Goal: Task Accomplishment & Management: Complete application form

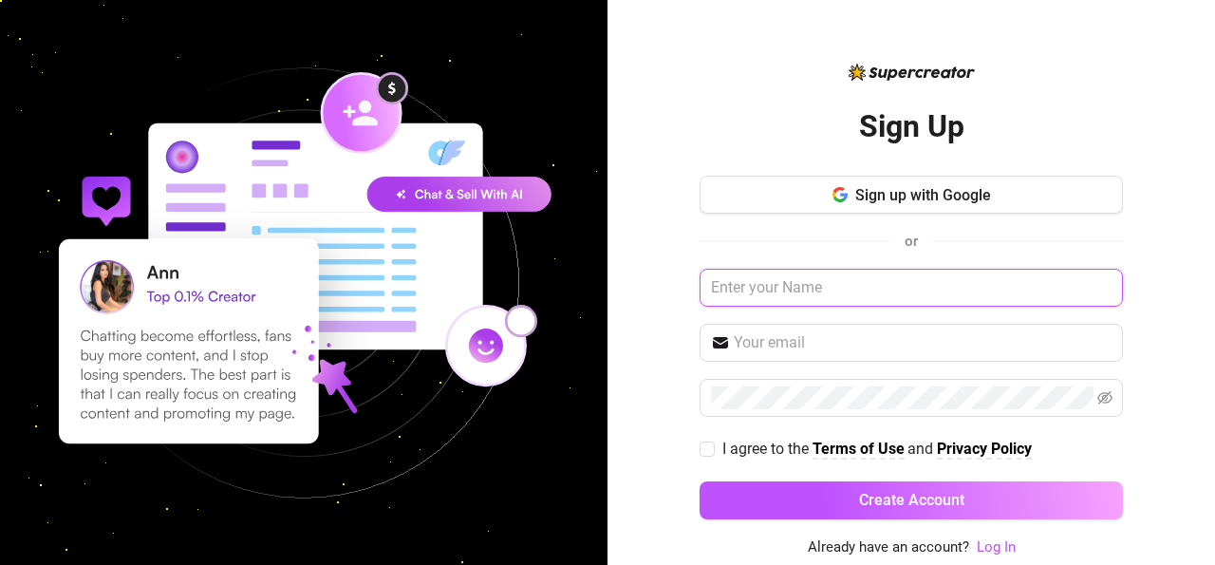
click at [847, 290] on input "text" at bounding box center [910, 288] width 423 height 38
type input "[PERSON_NAME]"
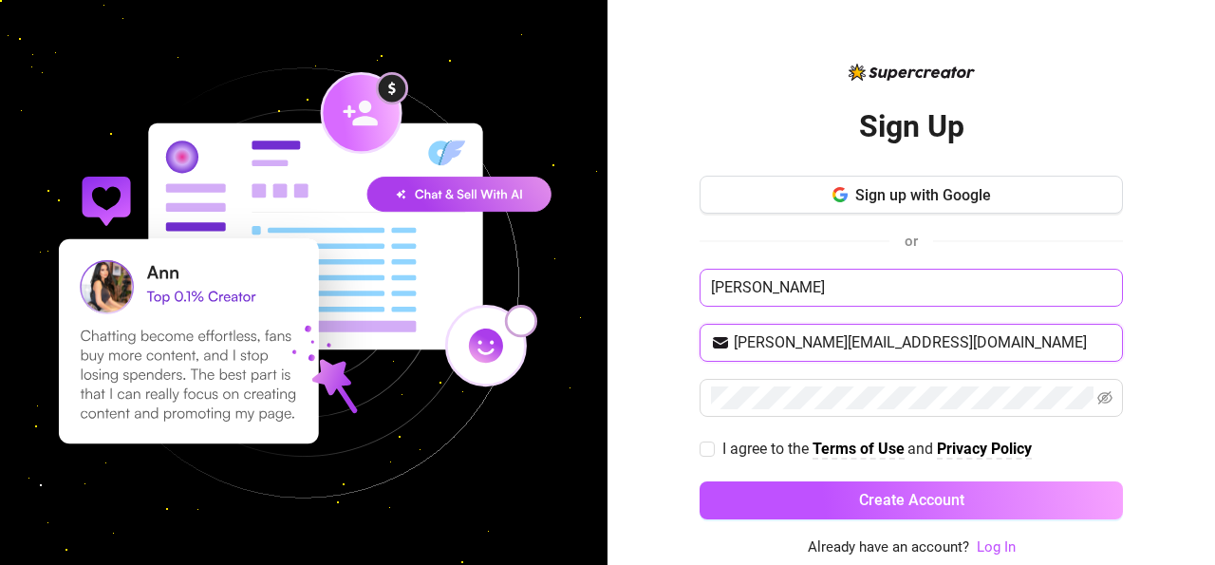
type input "[PERSON_NAME][EMAIL_ADDRESS][DOMAIN_NAME]"
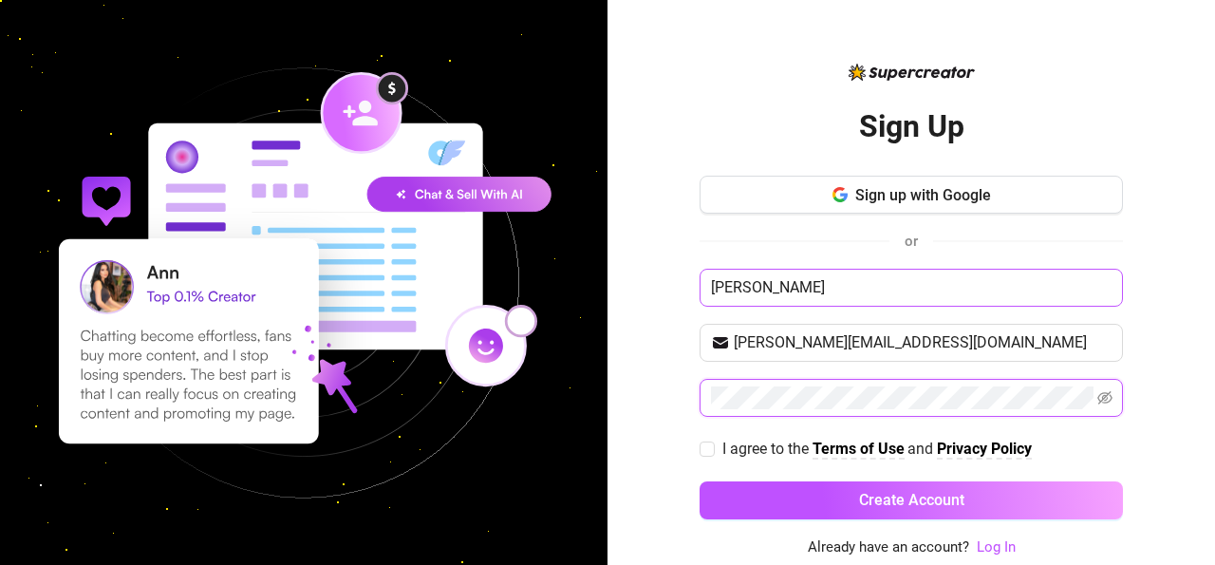
click at [699, 481] on button "Create Account" at bounding box center [910, 500] width 423 height 38
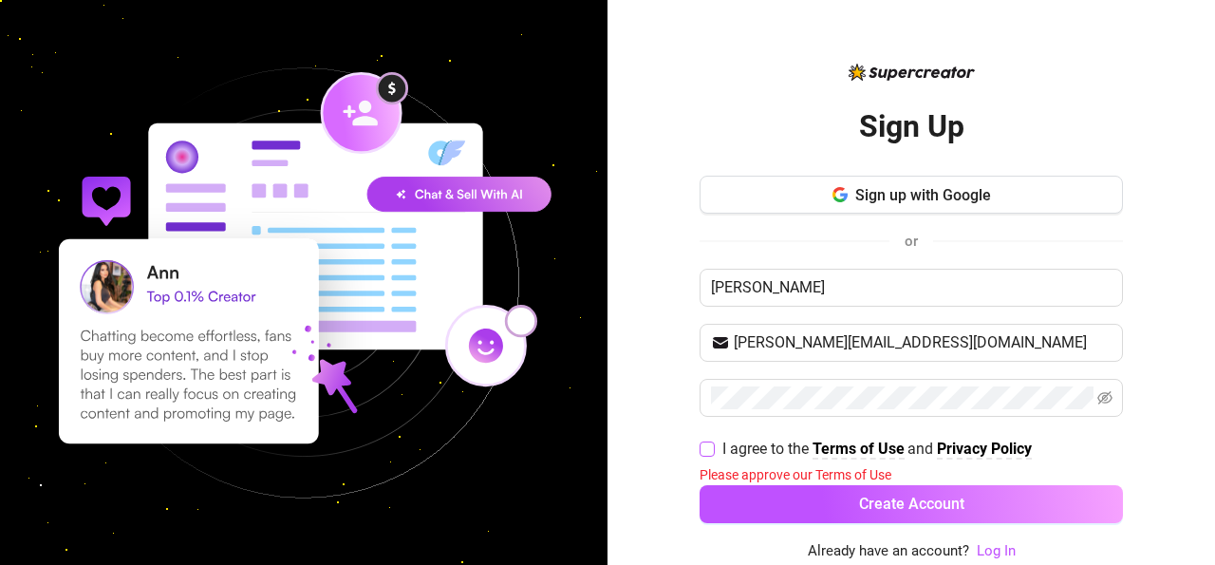
click at [715, 438] on span "I agree to the Terms of Use and Privacy Policy" at bounding box center [877, 449] width 325 height 24
click at [713, 441] on input "I agree to the Terms of Use and Privacy Policy" at bounding box center [705, 447] width 13 height 13
checkbox input "true"
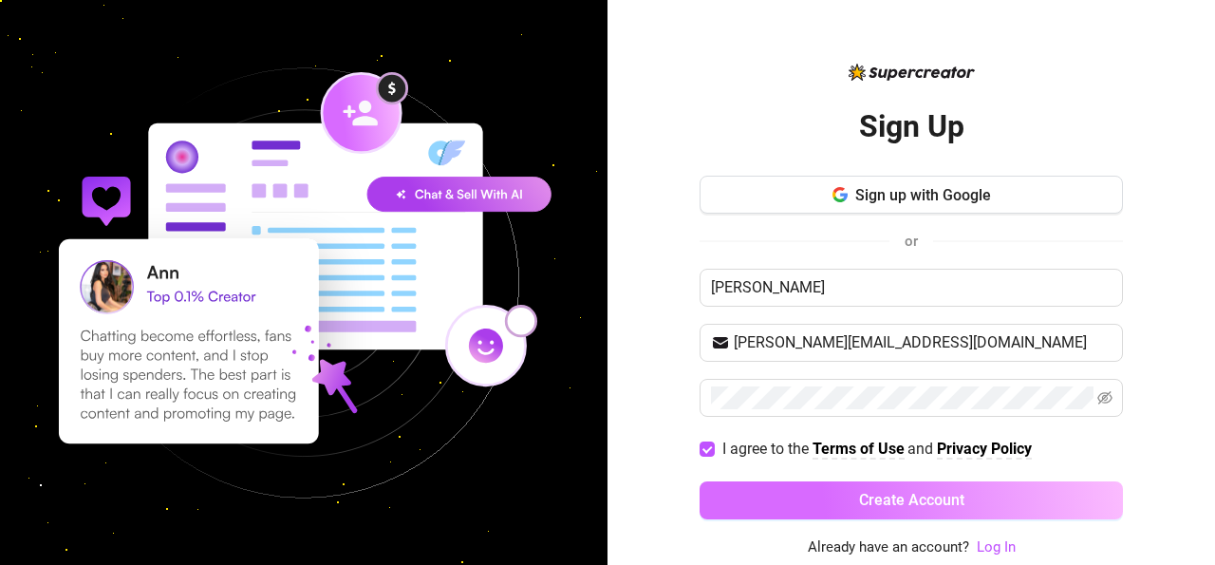
click at [779, 504] on button "Create Account" at bounding box center [910, 500] width 423 height 38
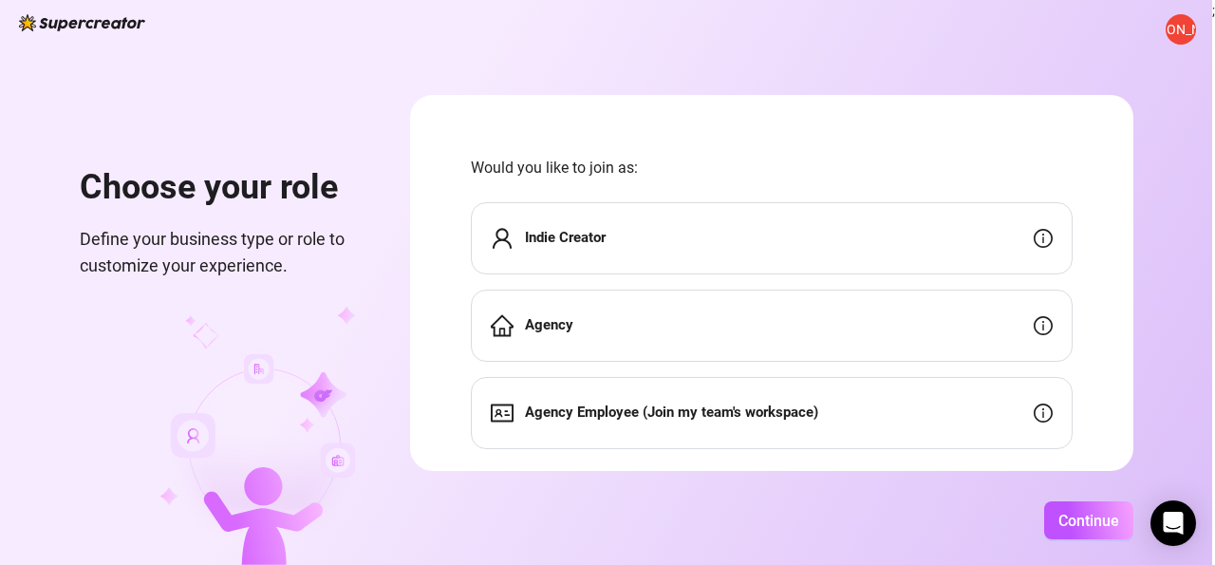
click at [605, 249] on span "Indie Creator" at bounding box center [565, 238] width 81 height 23
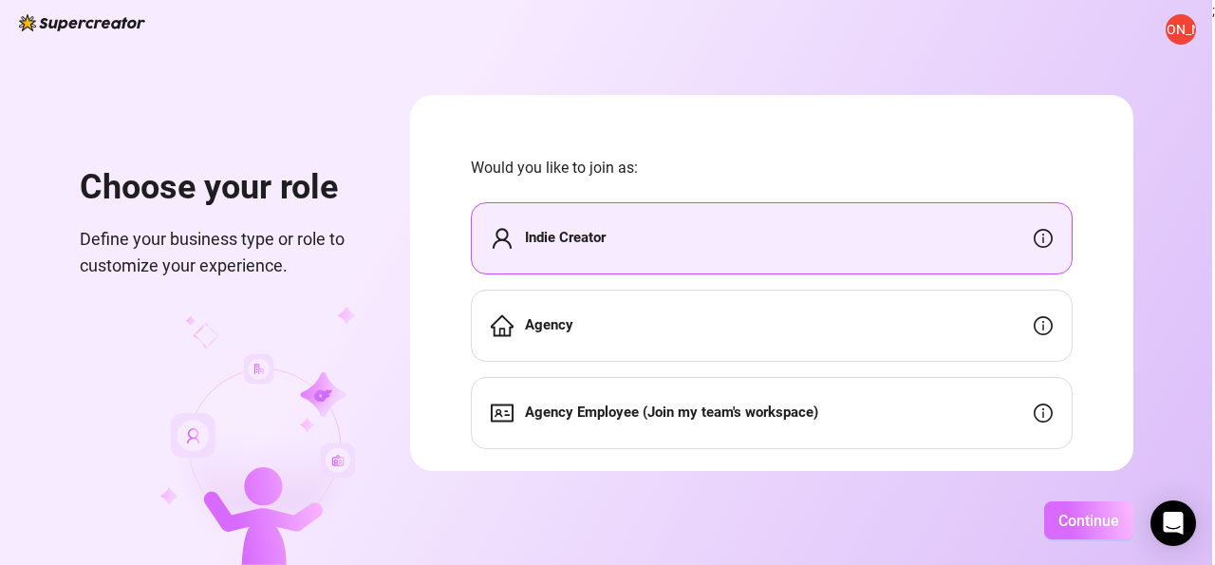
click at [1130, 530] on button "Continue" at bounding box center [1088, 520] width 89 height 38
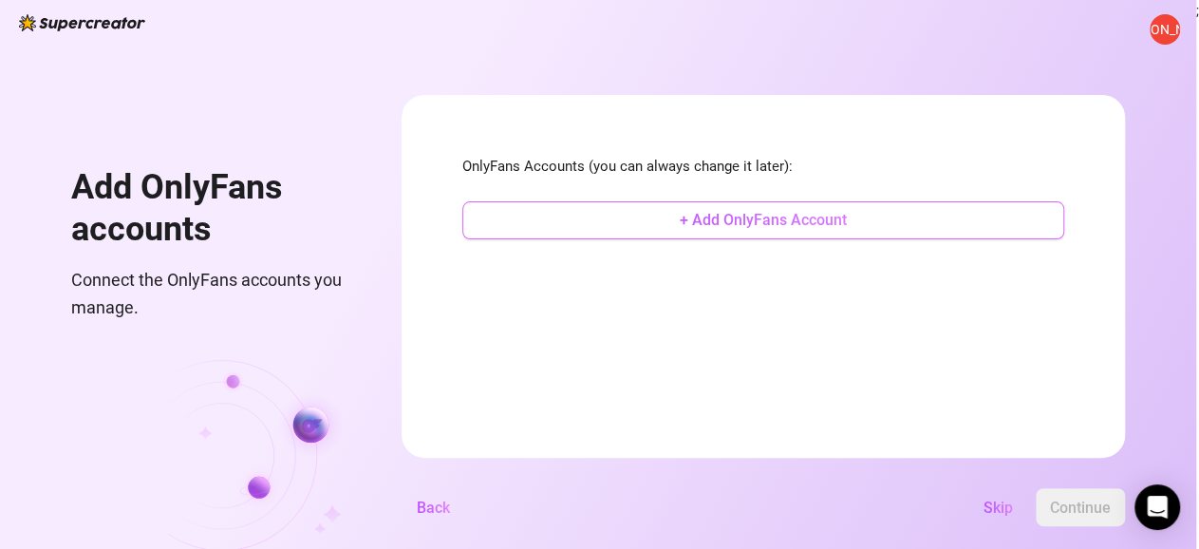
click at [846, 214] on span "+ Add OnlyFans Account" at bounding box center [762, 220] width 167 height 18
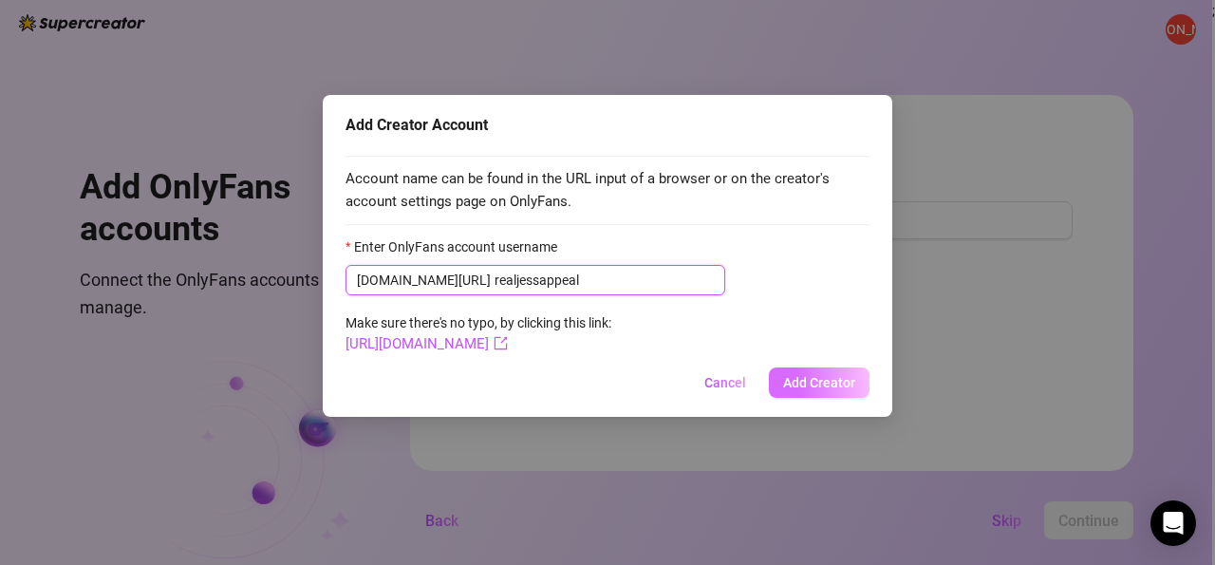
type input "realjessappeal"
click at [821, 386] on span "Add Creator" at bounding box center [819, 382] width 72 height 15
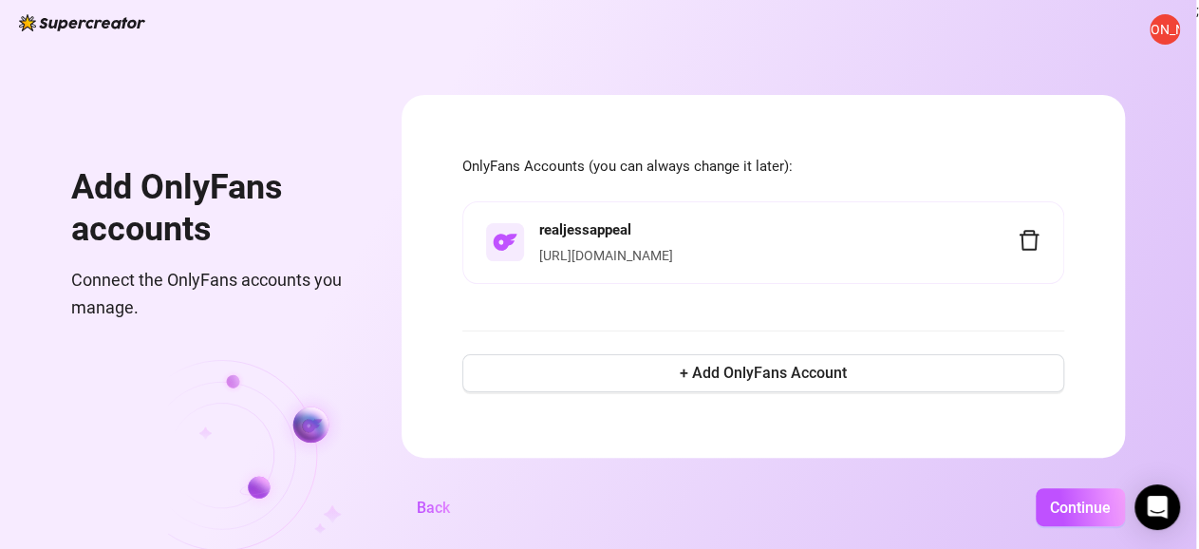
scroll to position [30, 0]
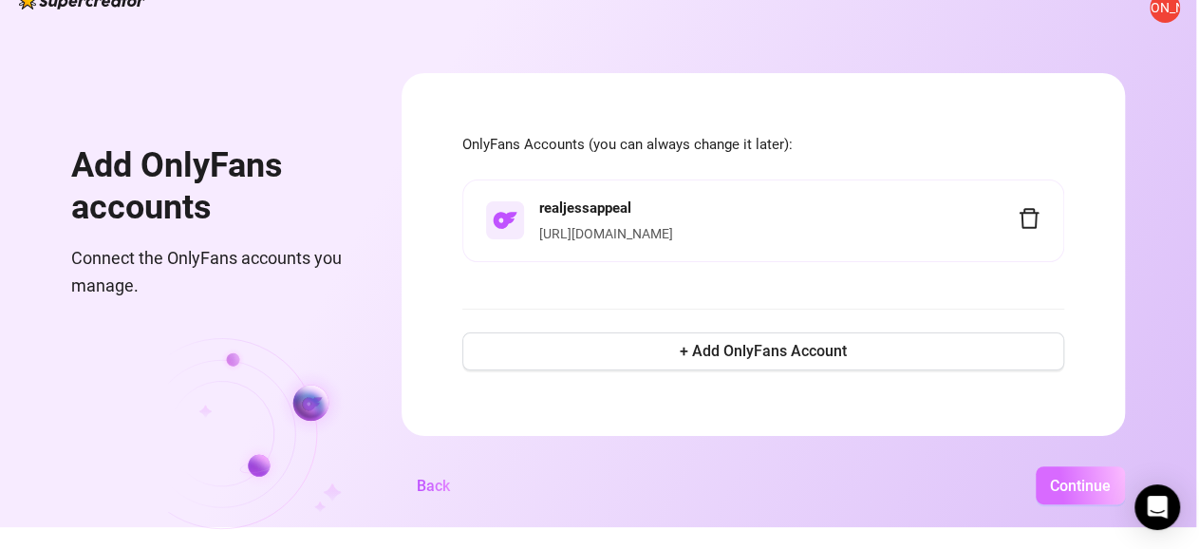
click at [1125, 479] on button "Continue" at bounding box center [1079, 485] width 89 height 38
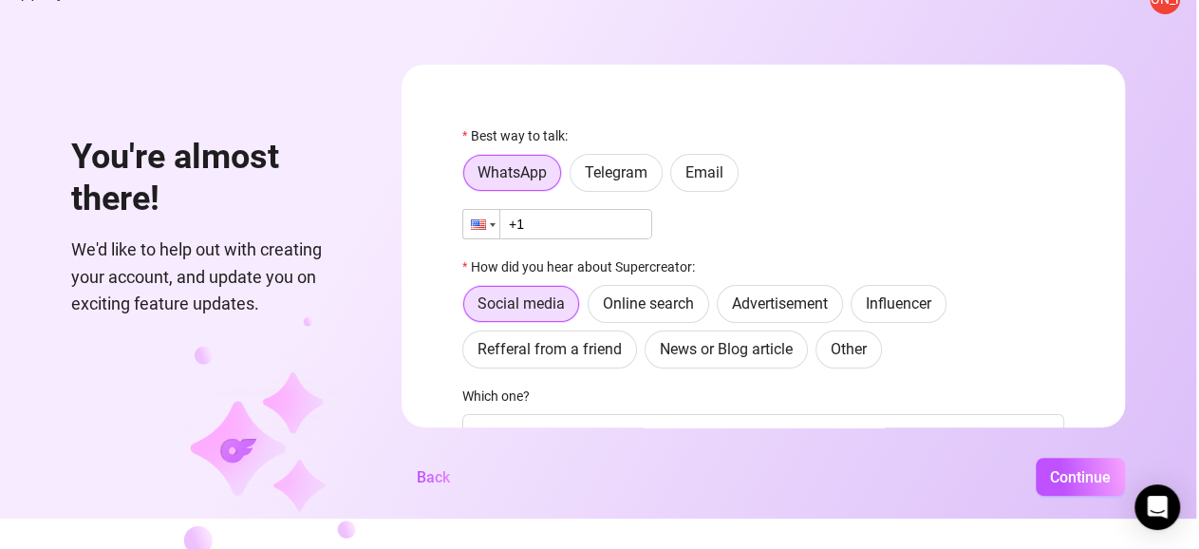
click at [499, 229] on div at bounding box center [481, 224] width 36 height 28
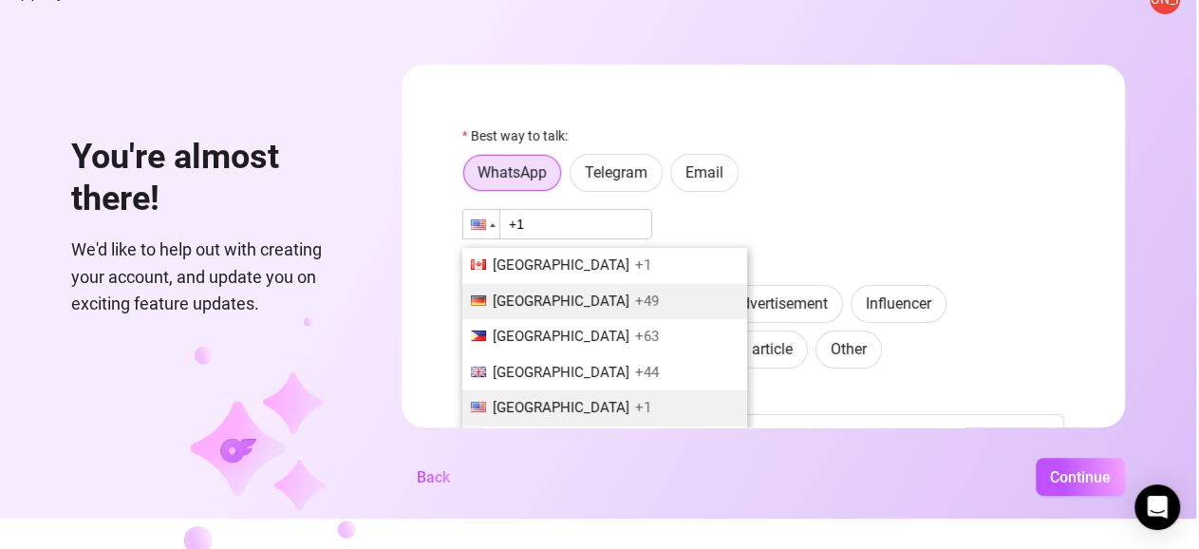
click at [571, 301] on span "Germany" at bounding box center [561, 300] width 137 height 17
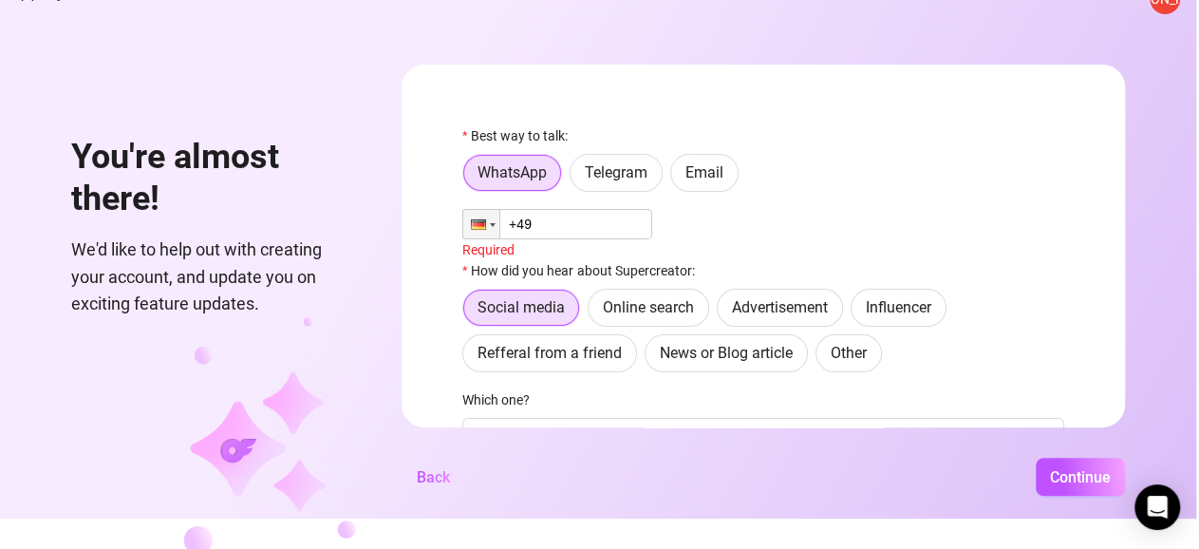
click at [639, 214] on input "+49" at bounding box center [557, 224] width 190 height 30
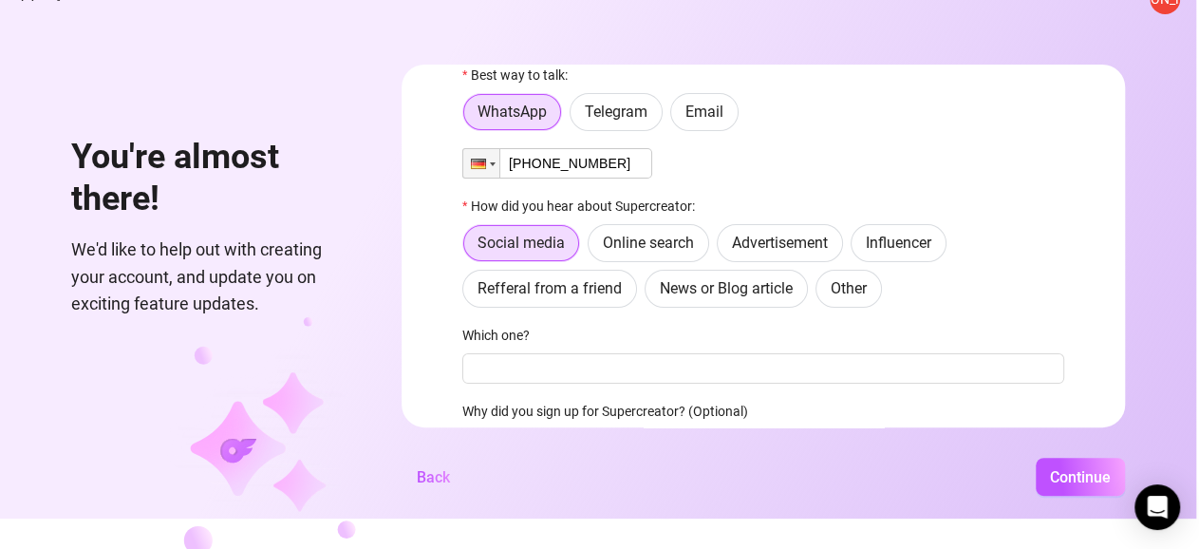
scroll to position [68, 0]
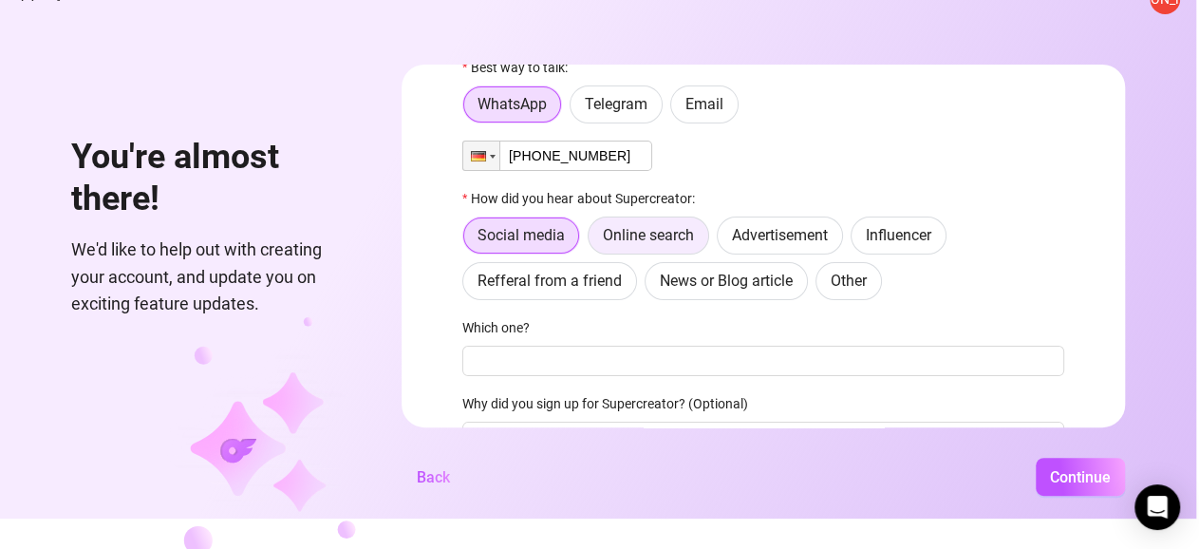
type input "+49 1781 106898"
click at [700, 225] on label "Online search" at bounding box center [647, 235] width 121 height 38
click at [593, 240] on input "Online search" at bounding box center [593, 240] width 0 height 0
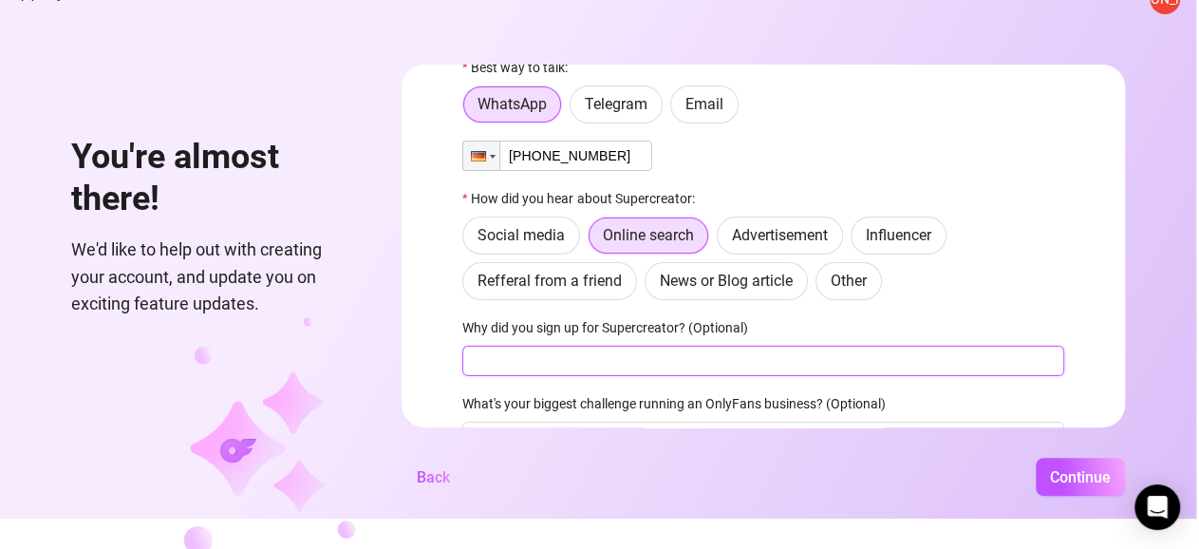
click at [959, 363] on input "Why did you sign up for Supercreator? (Optional)" at bounding box center [763, 360] width 602 height 30
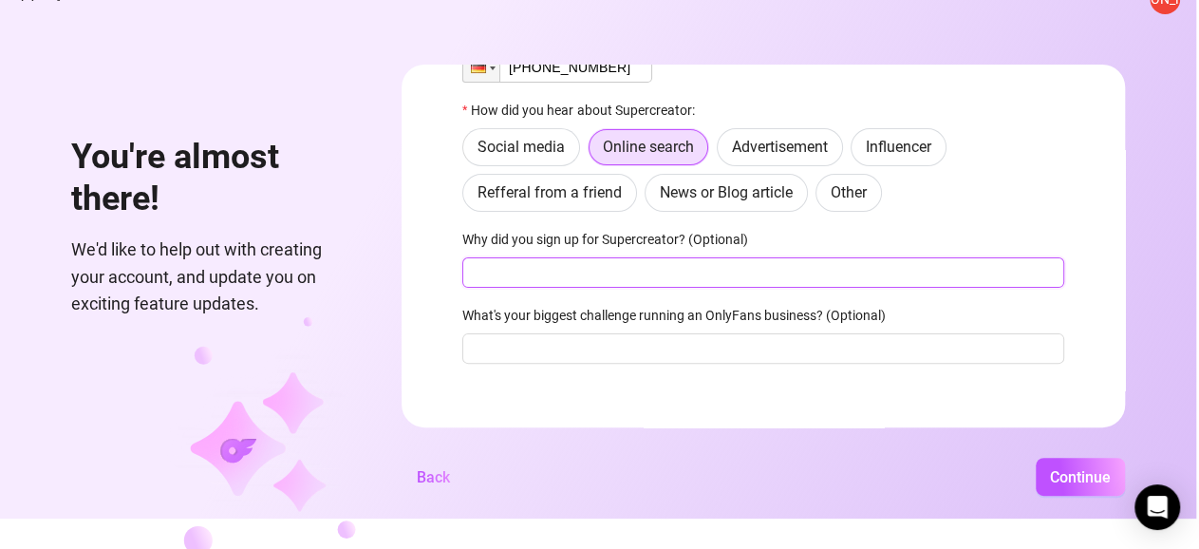
scroll to position [158, 0]
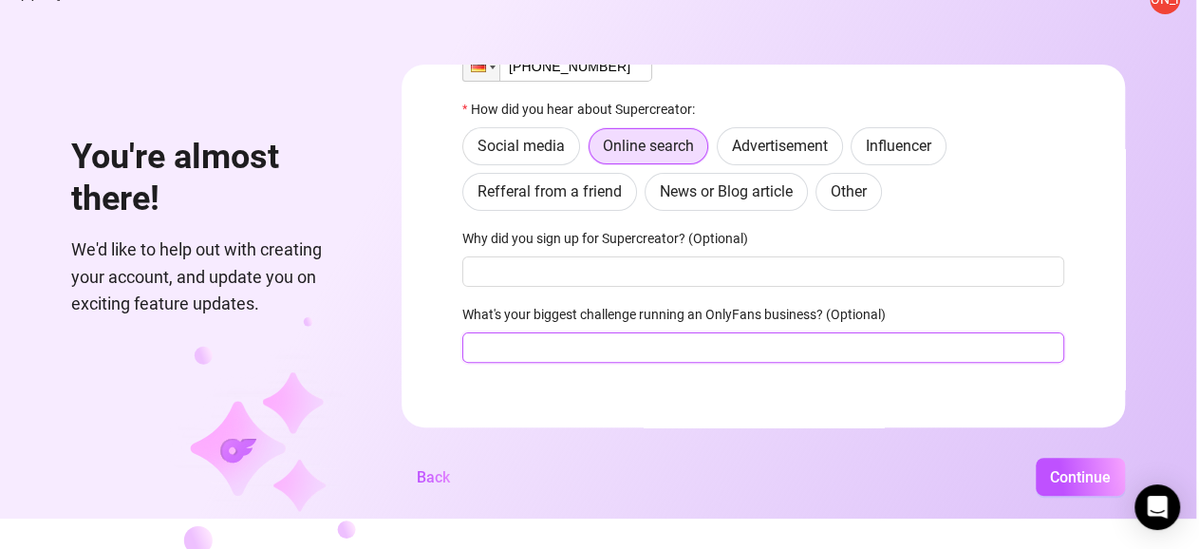
click at [827, 349] on input "What's your biggest challenge running an OnlyFans business? (Optional)" at bounding box center [763, 347] width 602 height 30
type input "chatting, upselling"
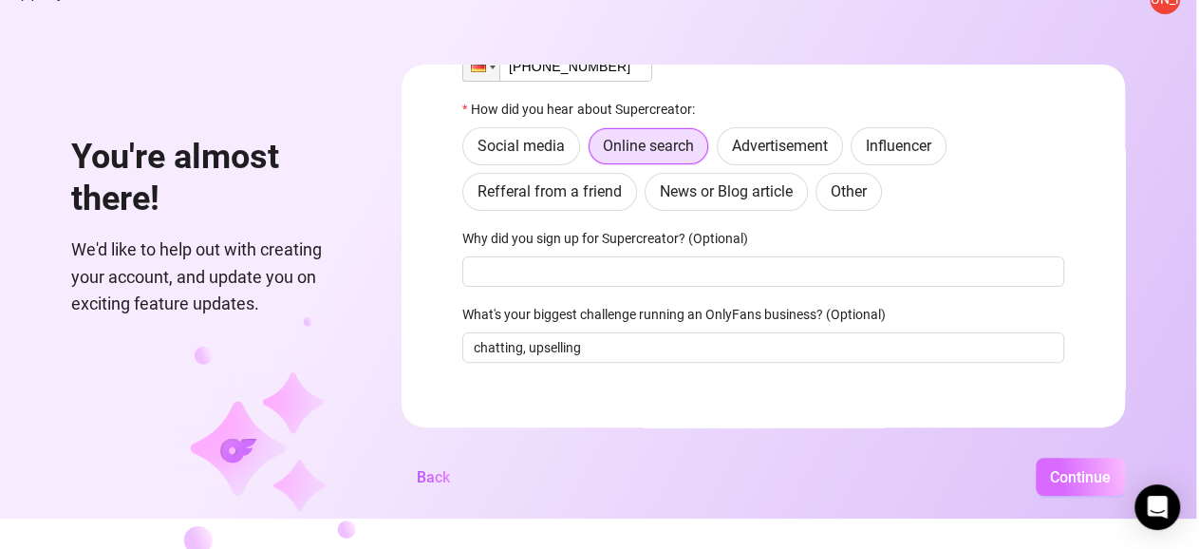
click at [1110, 486] on span "Continue" at bounding box center [1080, 477] width 61 height 18
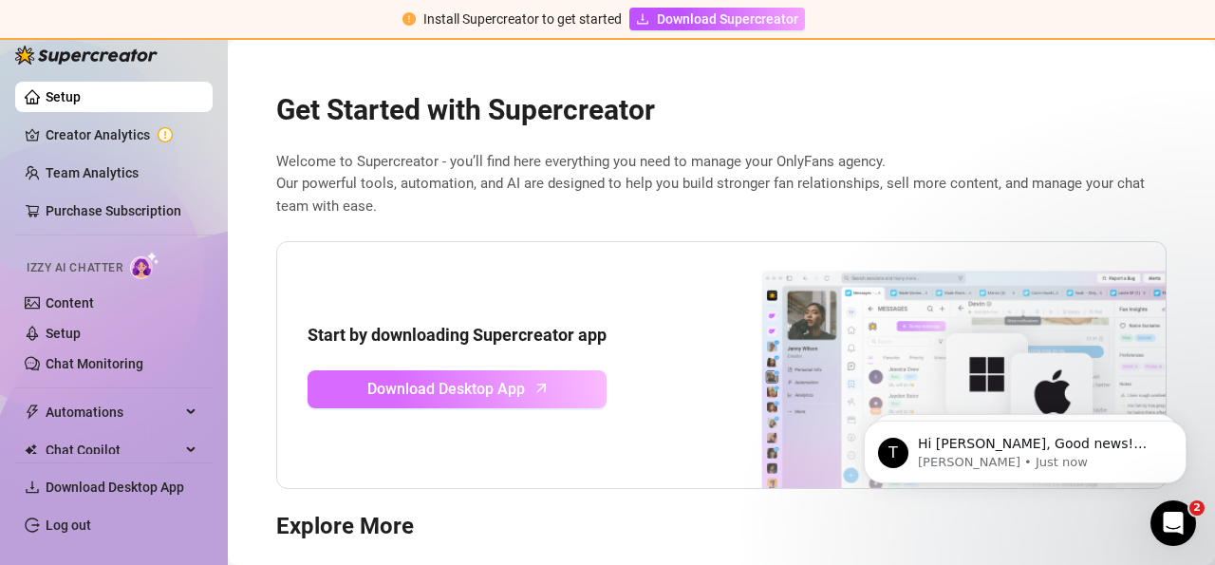
click at [532, 384] on icon "arrow-up" at bounding box center [540, 387] width 17 height 17
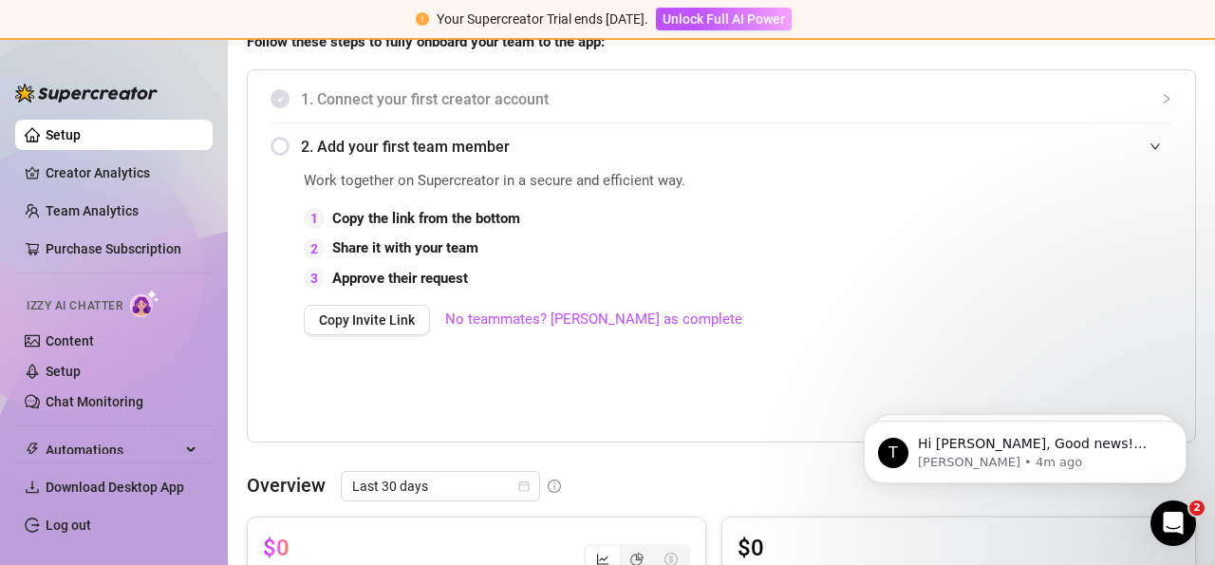
scroll to position [441, 0]
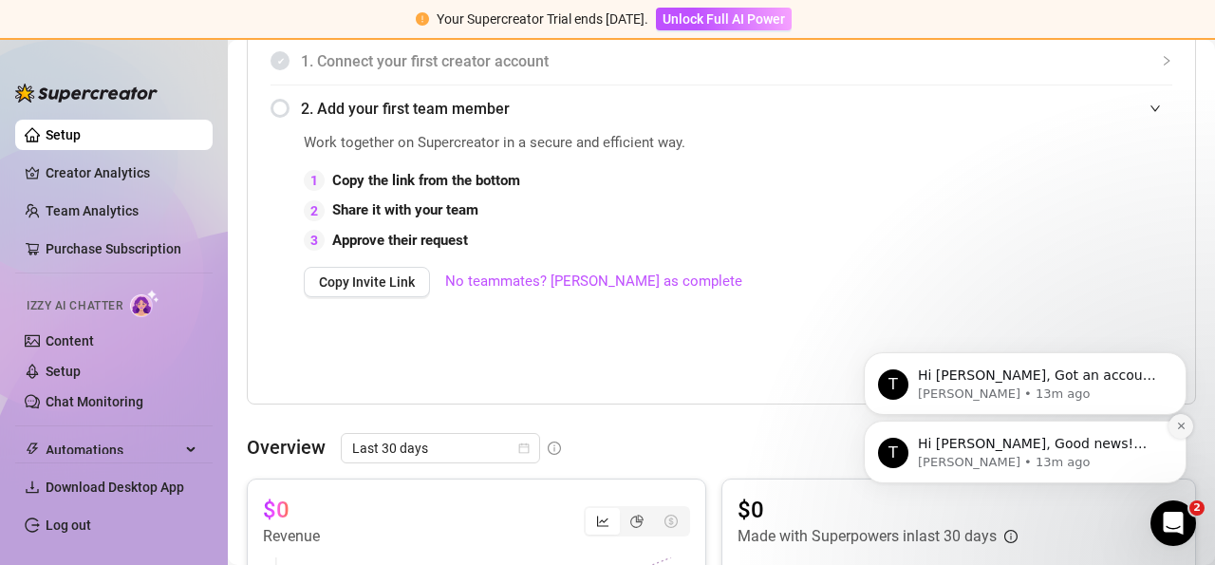
click at [1181, 431] on icon "Dismiss notification" at bounding box center [1181, 425] width 10 height 10
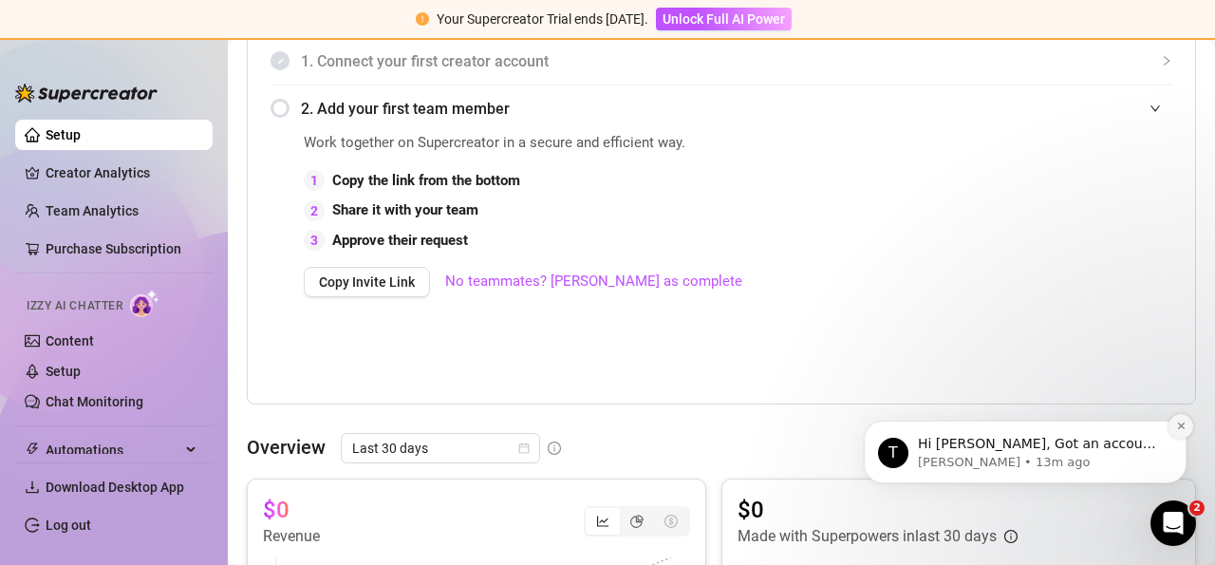
click at [1183, 425] on icon "Dismiss notification" at bounding box center [1180, 425] width 7 height 7
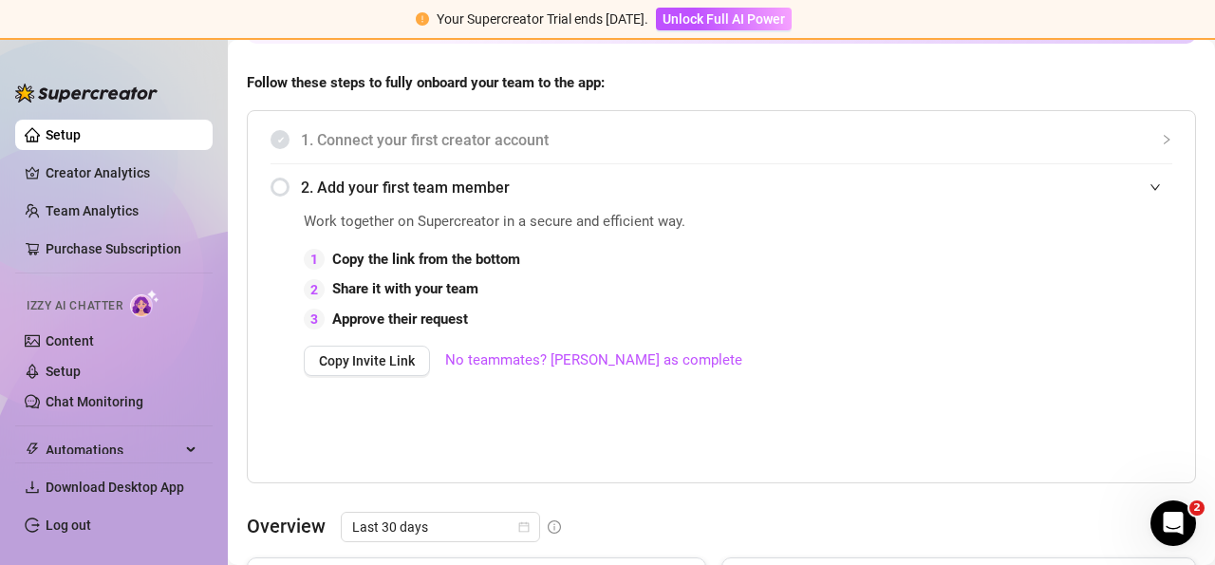
scroll to position [465, 0]
